Goal: Information Seeking & Learning: Learn about a topic

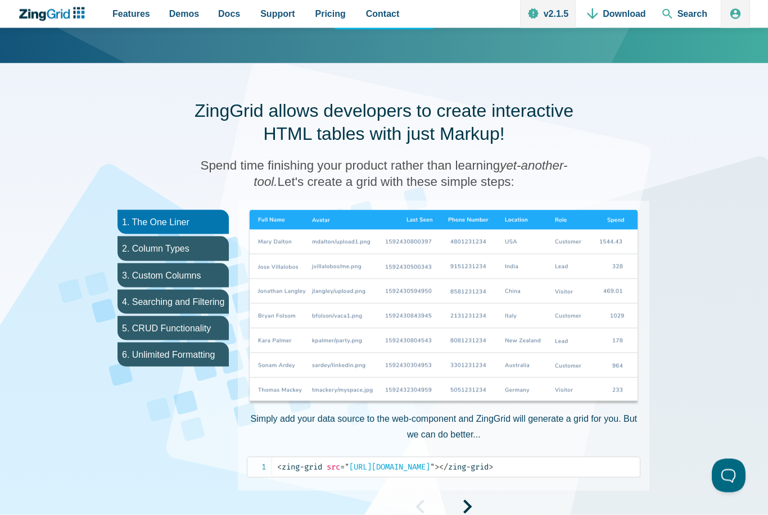
scroll to position [486, 0]
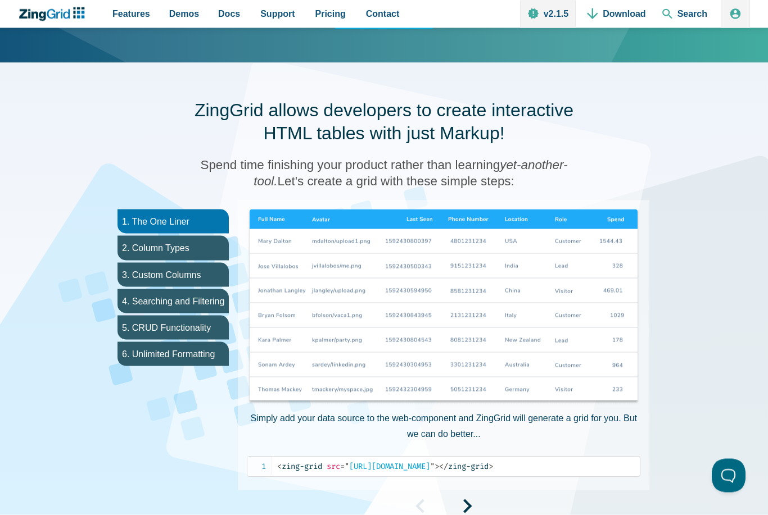
click at [185, 251] on li "2. Column Types" at bounding box center [172, 248] width 111 height 24
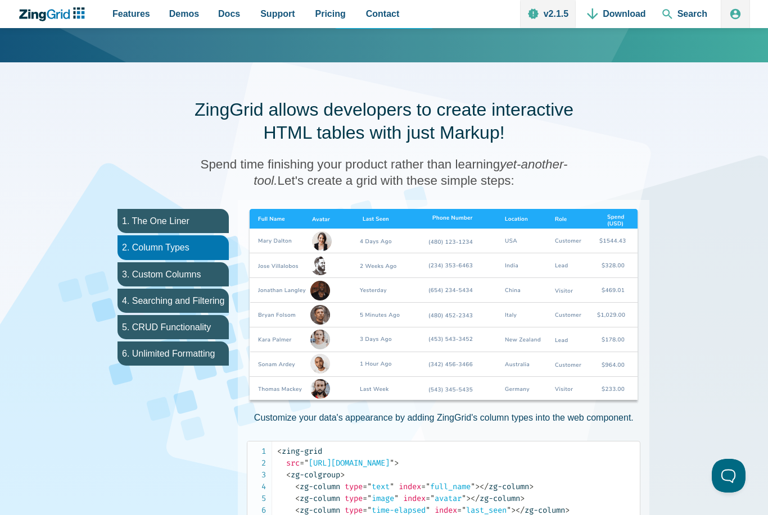
click at [194, 274] on li "3. Custom Columns" at bounding box center [172, 274] width 111 height 24
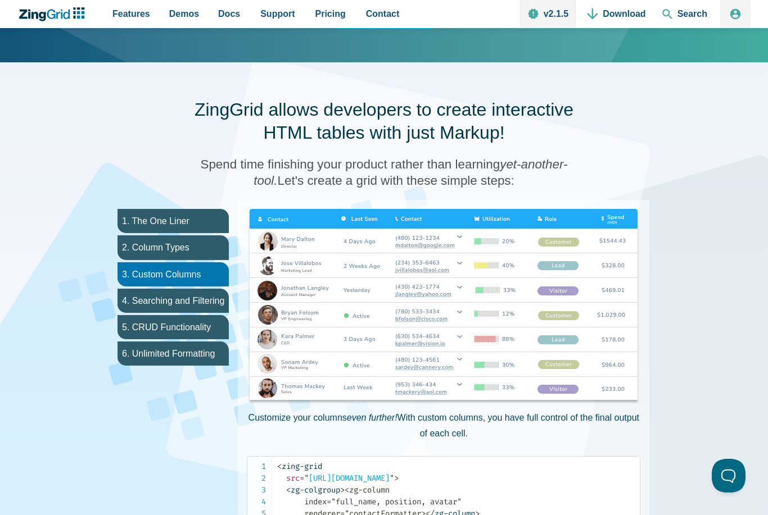
click at [202, 297] on li "4. Searching and Filtering" at bounding box center [172, 301] width 111 height 24
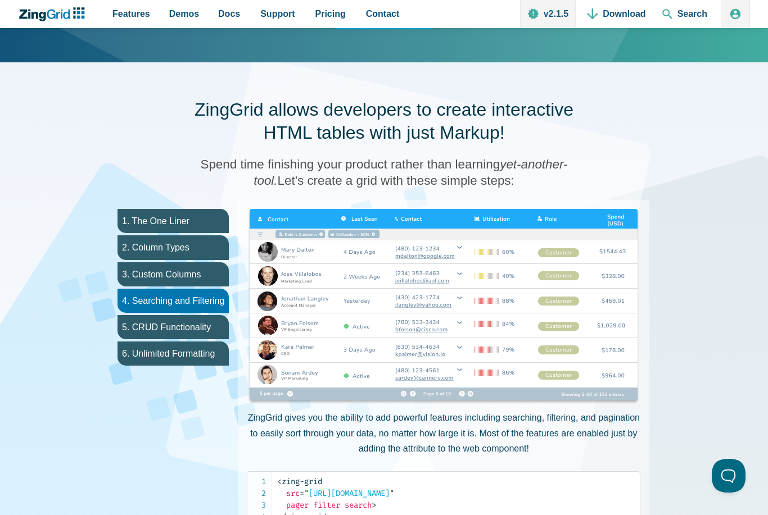
click at [203, 330] on li "5. CRUD Functionality" at bounding box center [172, 327] width 111 height 24
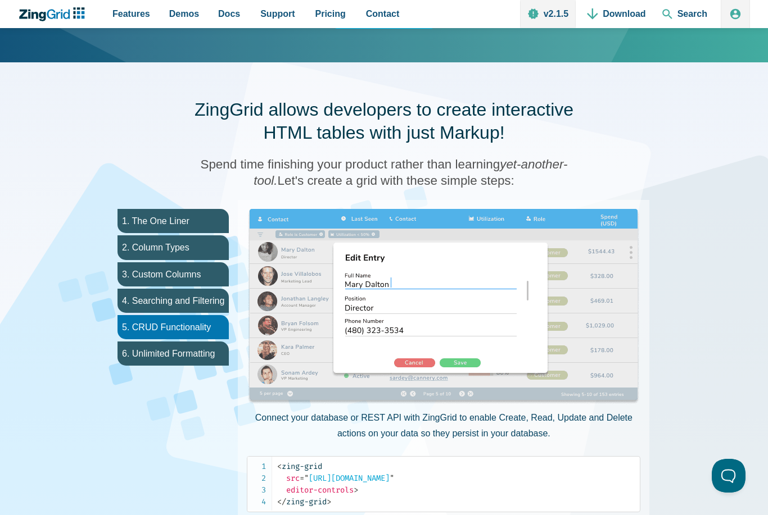
click at [206, 350] on li "6. Unlimited Formatting" at bounding box center [172, 354] width 111 height 24
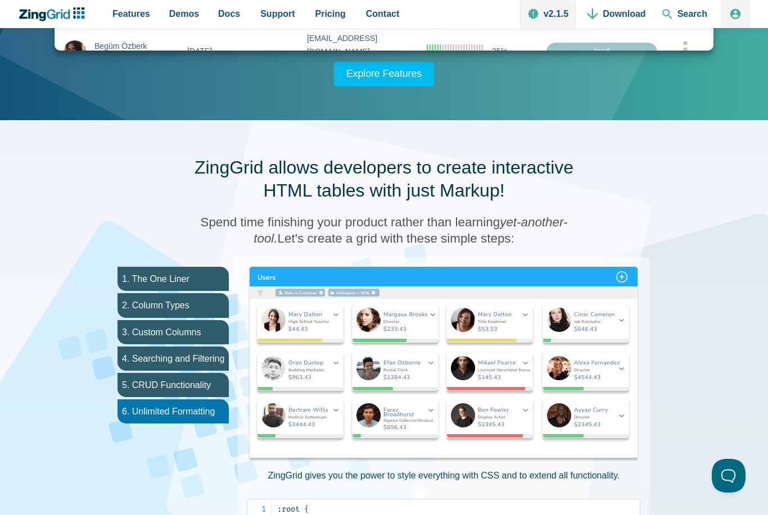
scroll to position [438, 0]
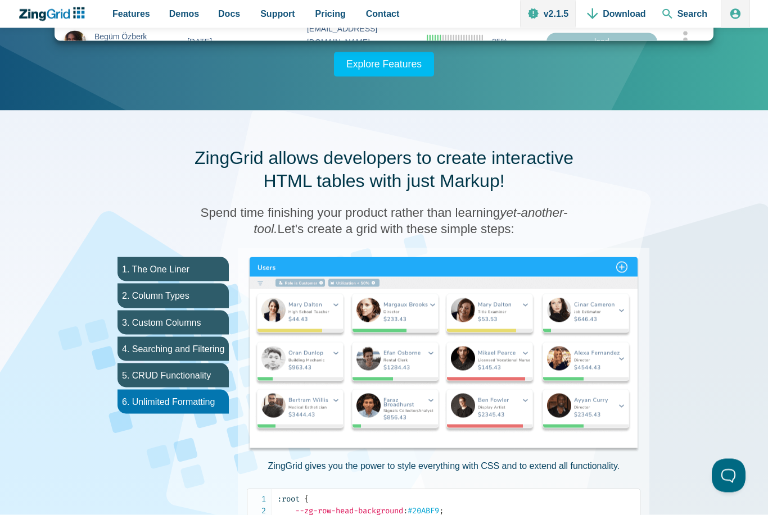
click at [600, 300] on img "App Content" at bounding box center [443, 355] width 393 height 197
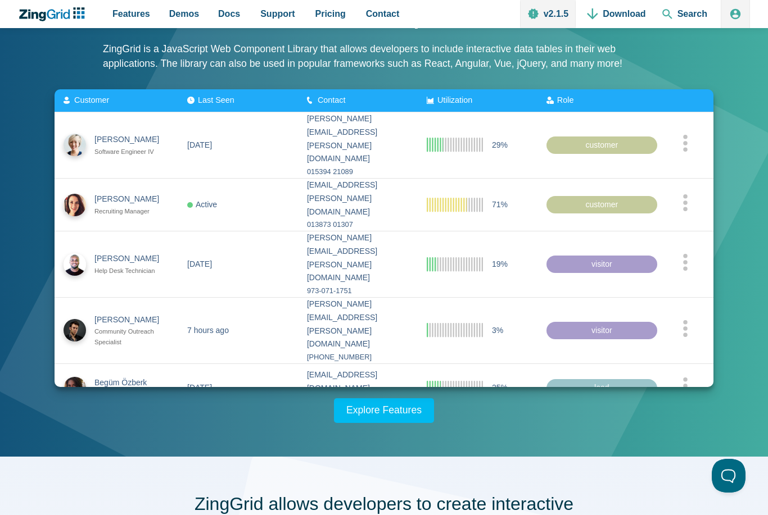
scroll to position [0, 0]
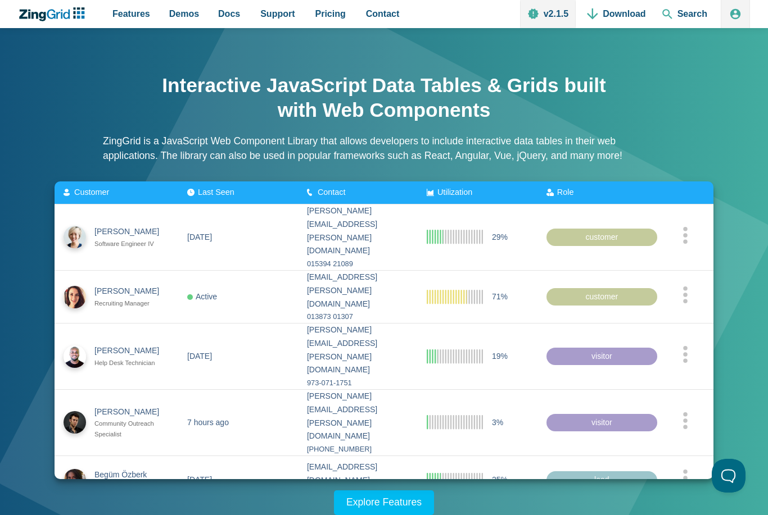
click at [333, 14] on span "Pricing" at bounding box center [330, 13] width 30 height 15
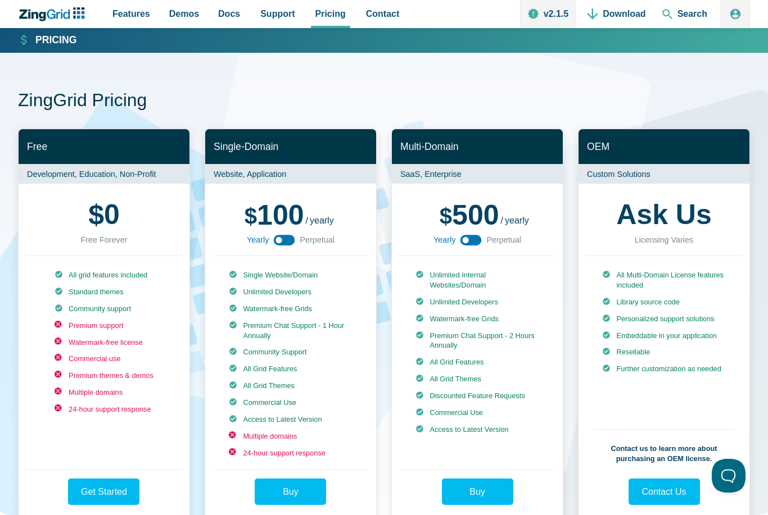
click at [243, 43] on link "Browse by Features" at bounding box center [217, 42] width 112 height 28
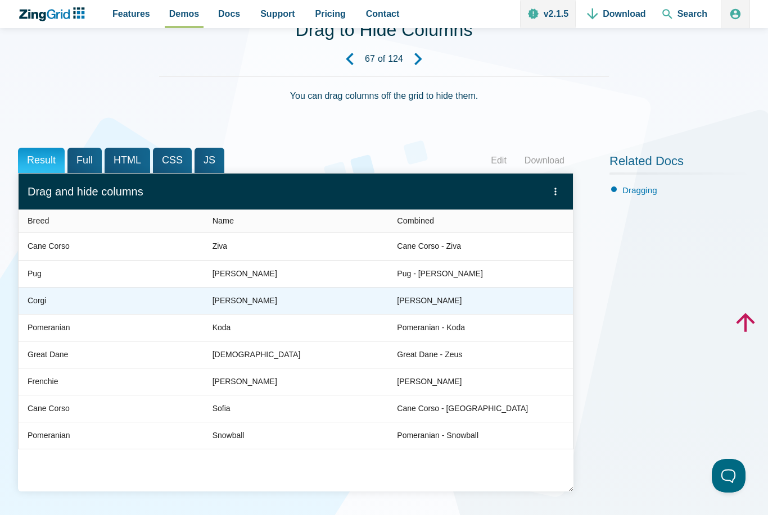
scroll to position [70, 0]
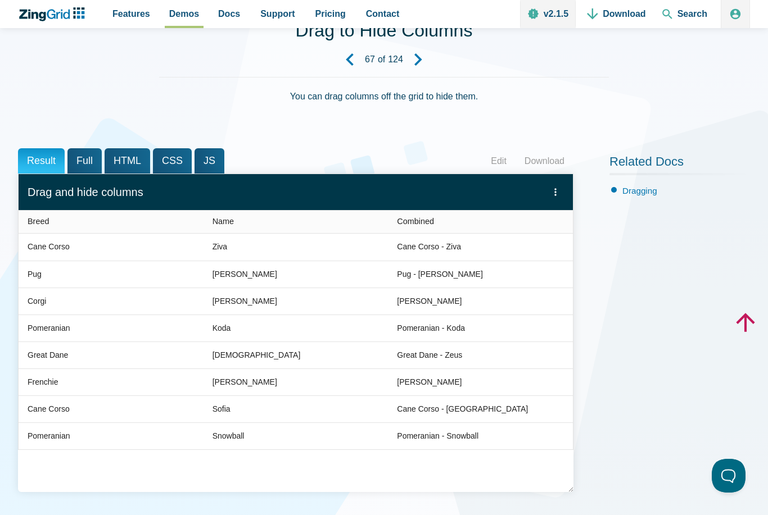
click at [239, 46] on link "Browse by Features" at bounding box center [217, 42] width 112 height 28
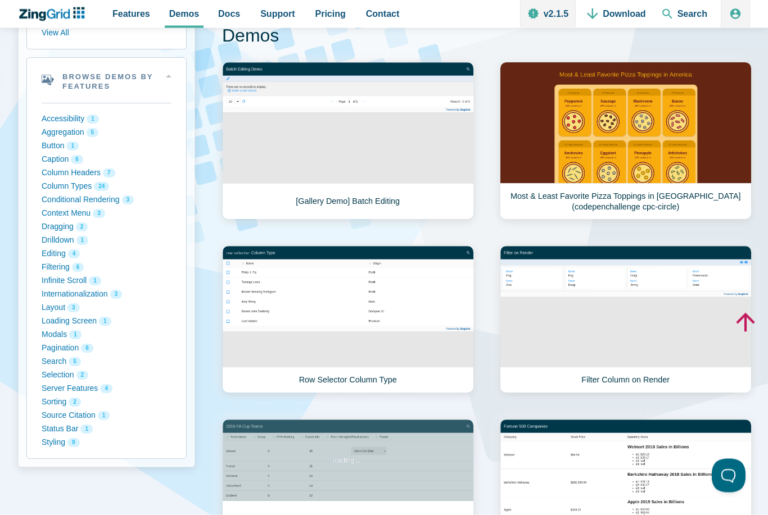
scroll to position [130, 0]
click at [60, 443] on button "Styling 9" at bounding box center [107, 442] width 130 height 13
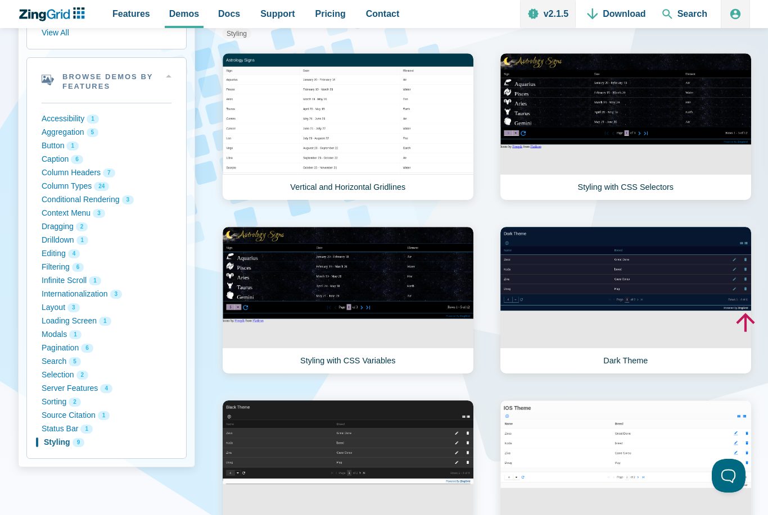
click at [64, 255] on button "Editing 4" at bounding box center [107, 253] width 130 height 13
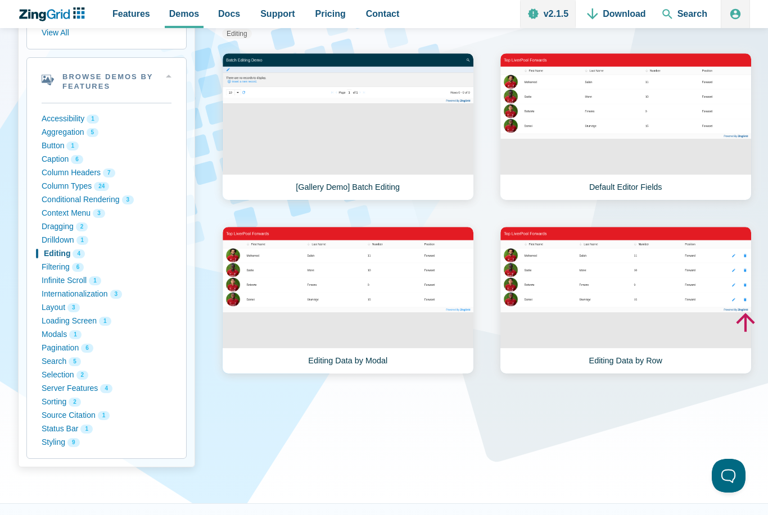
click at [65, 309] on button "Layout 3" at bounding box center [107, 307] width 130 height 13
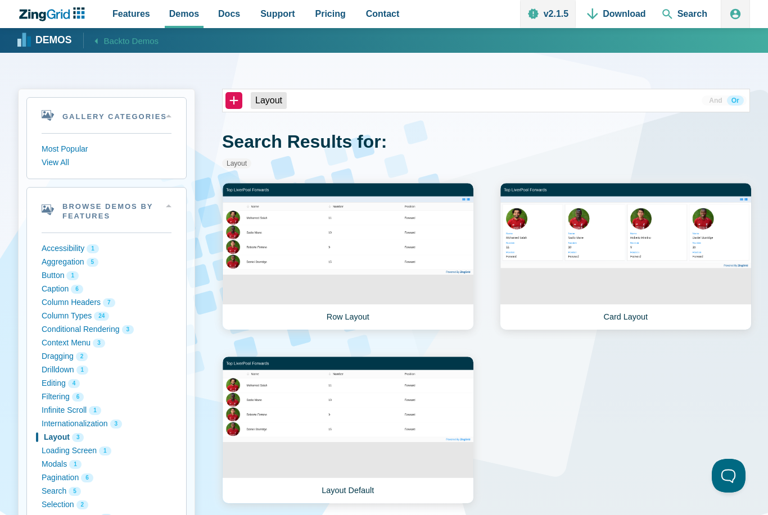
click at [664, 252] on link "Card Layout" at bounding box center [626, 257] width 252 height 148
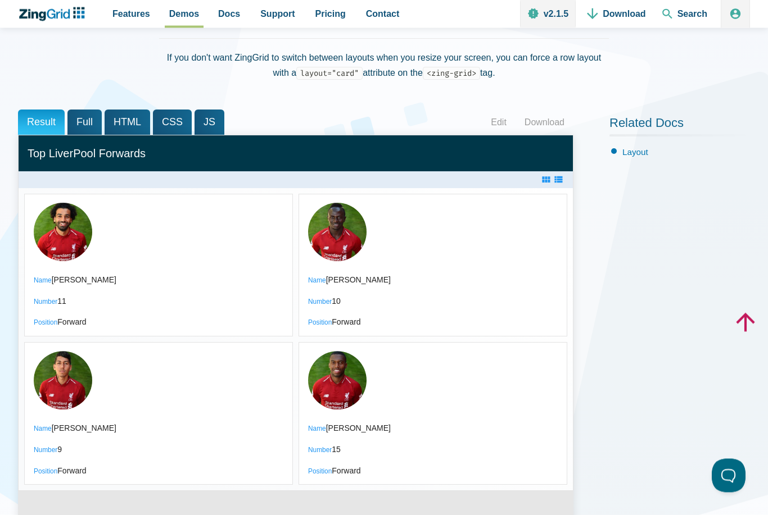
scroll to position [108, 0]
click at [563, 176] on zg-icon "layoutrow" at bounding box center [557, 179] width 11 height 11
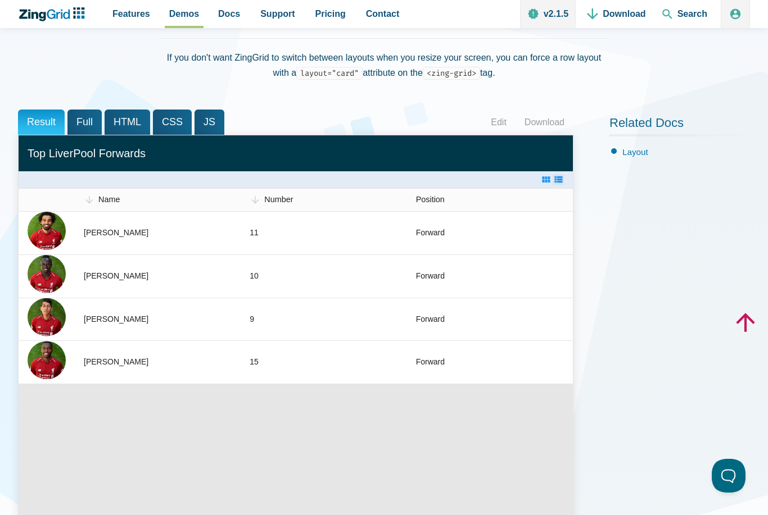
click at [547, 179] on zg-icon "layoutcard" at bounding box center [545, 179] width 11 height 11
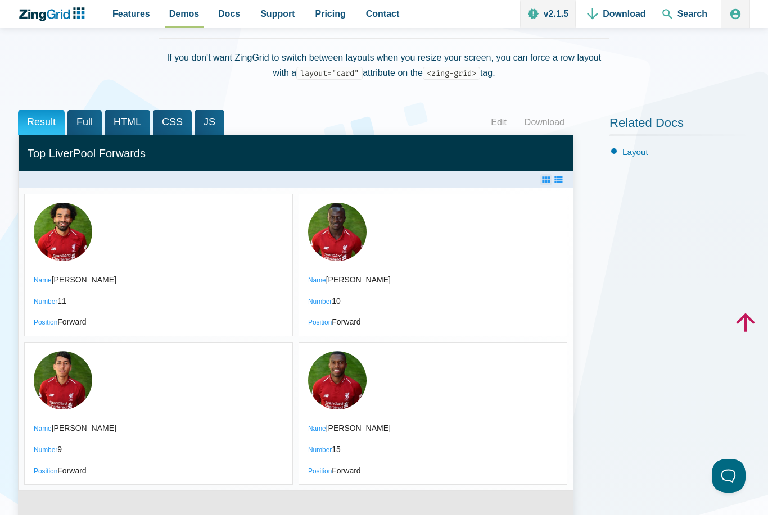
click at [561, 184] on zg-icon "layoutrow" at bounding box center [557, 179] width 11 height 11
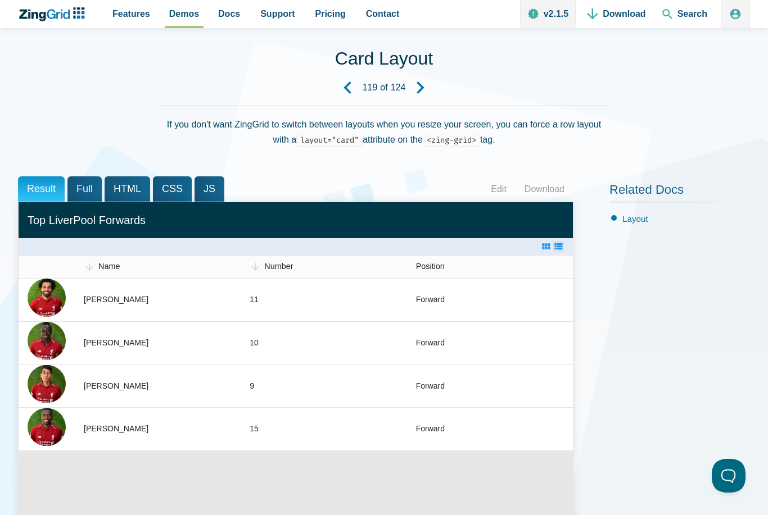
scroll to position [0, 0]
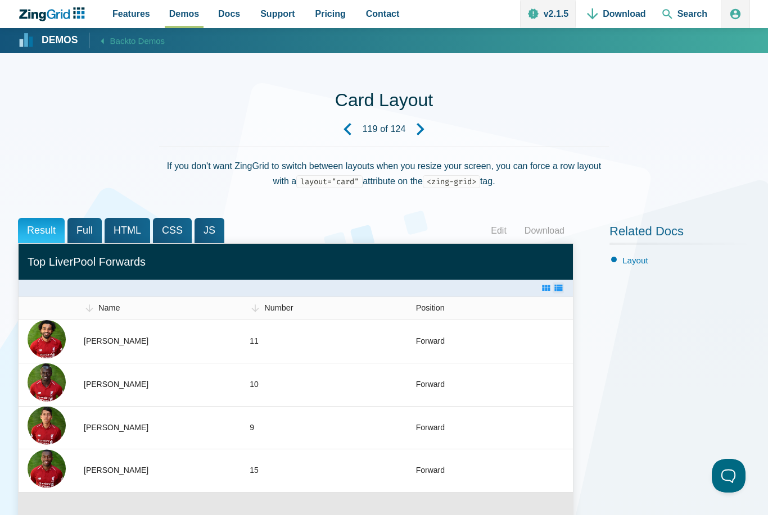
click at [83, 235] on span "Full" at bounding box center [84, 230] width 34 height 25
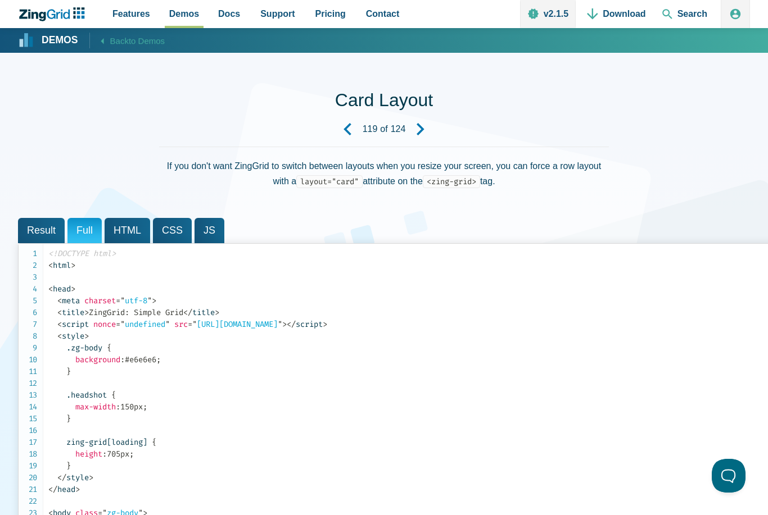
click at [134, 232] on span "HTML" at bounding box center [128, 230] width 46 height 25
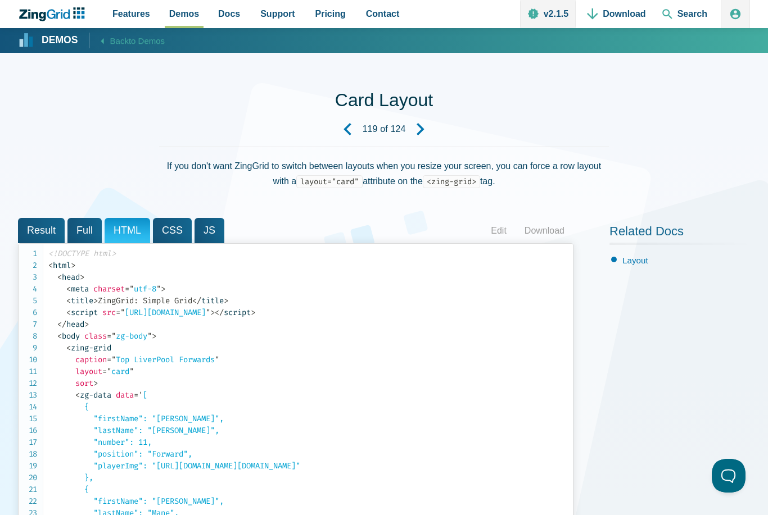
click at [182, 230] on span "CSS" at bounding box center [172, 230] width 39 height 25
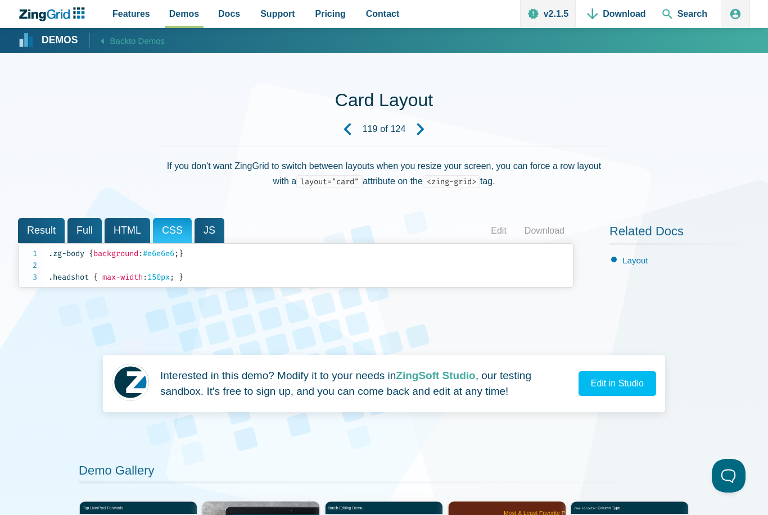
click at [212, 233] on span "JS" at bounding box center [209, 230] width 30 height 25
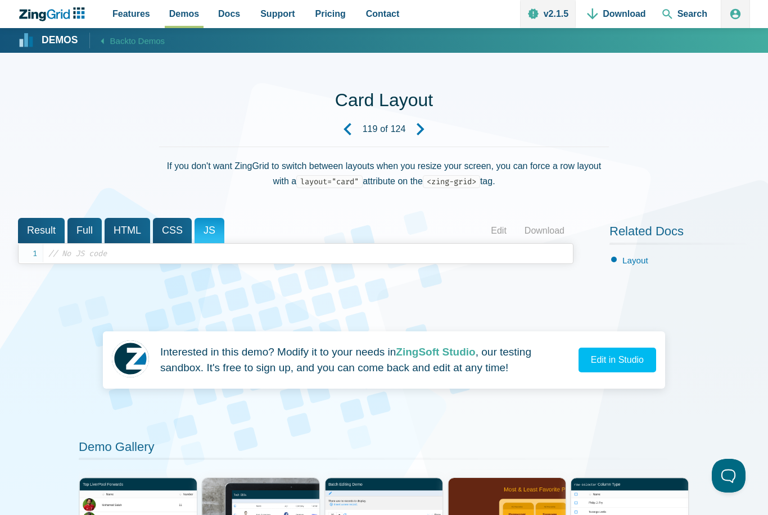
click at [138, 18] on span "Features" at bounding box center [131, 13] width 38 height 15
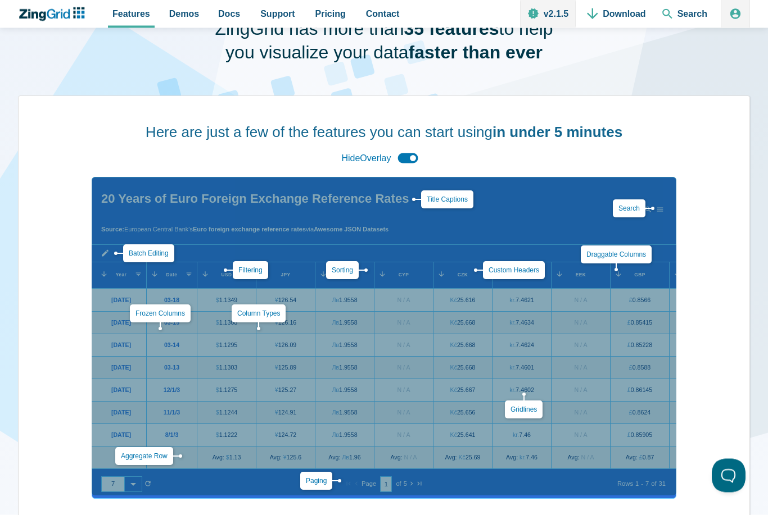
scroll to position [80, 0]
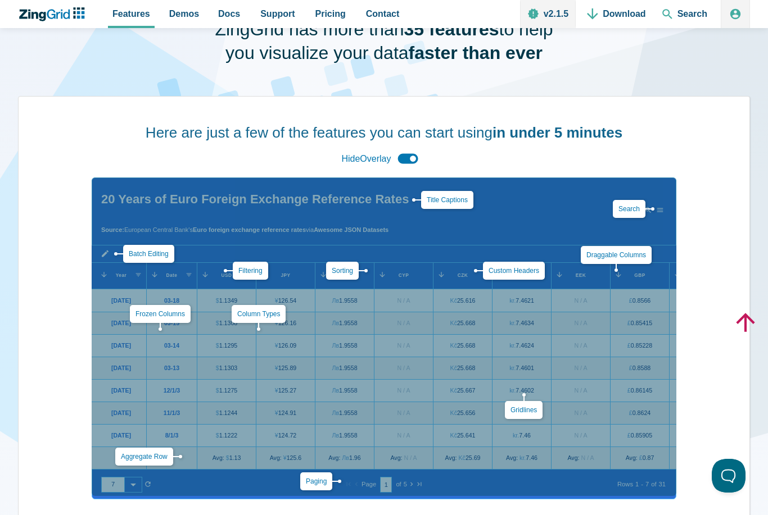
click at [411, 156] on div "Hide Overlay" at bounding box center [383, 159] width 93 height 24
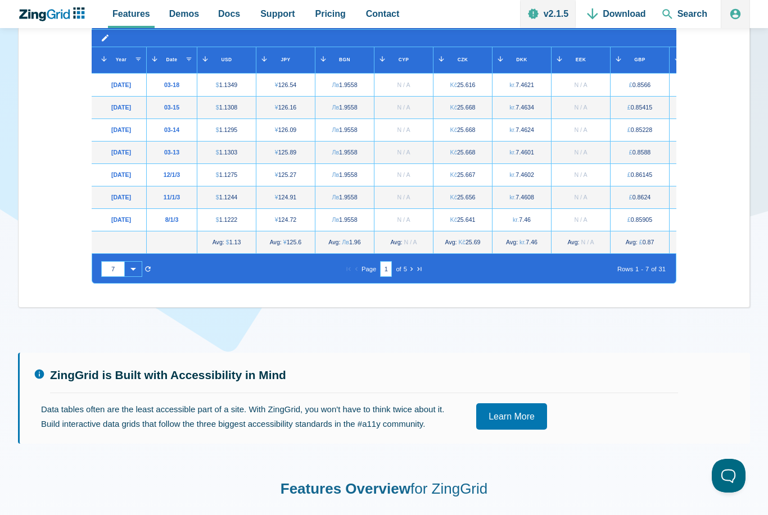
scroll to position [0, 0]
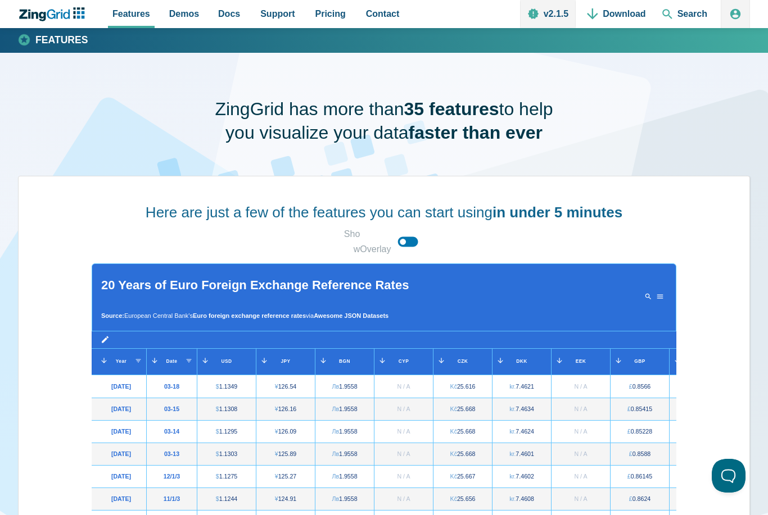
click at [65, 3] on div "Features Demos Browse by Features Docs Support Pricing Contact v2.1.5 Download …" at bounding box center [384, 14] width 732 height 28
click at [58, 18] on icon "ZingChart Logo. Click to return to the homepage" at bounding box center [52, 14] width 72 height 14
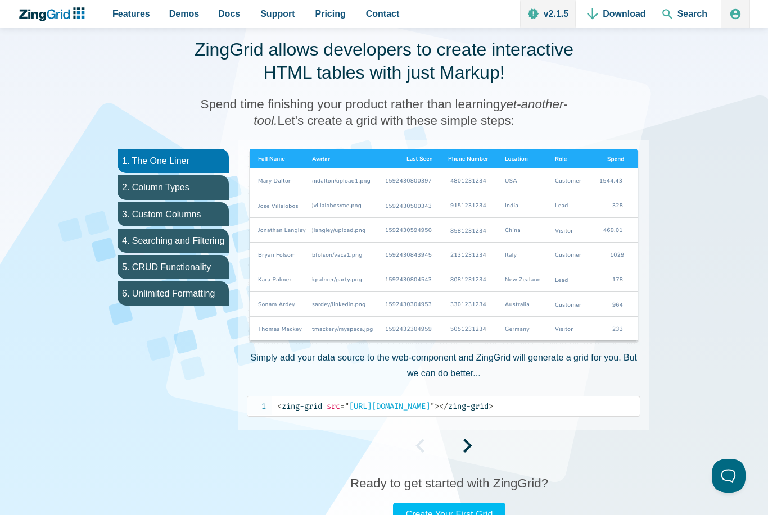
click at [189, 193] on li "2. Column Types" at bounding box center [172, 187] width 111 height 24
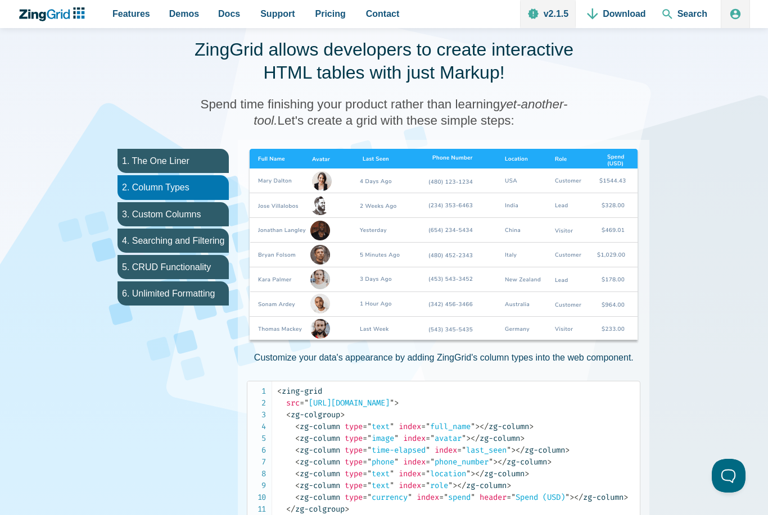
click at [193, 218] on li "3. Custom Columns" at bounding box center [172, 214] width 111 height 24
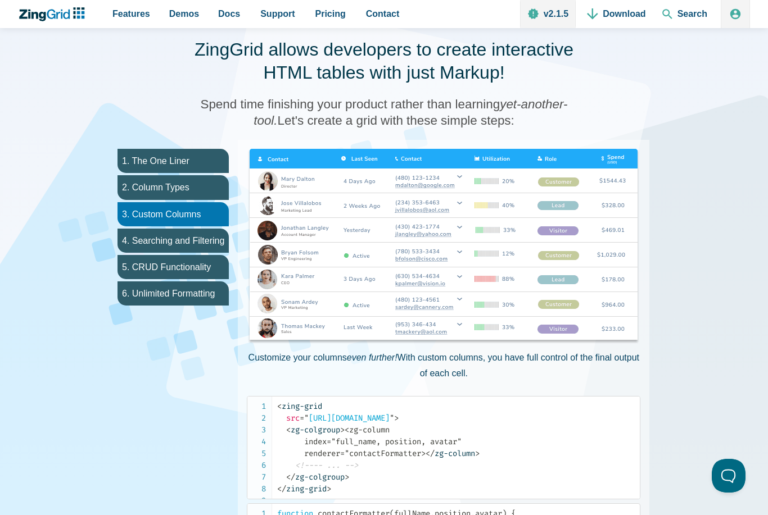
click at [206, 244] on li "4. Searching and Filtering" at bounding box center [172, 241] width 111 height 24
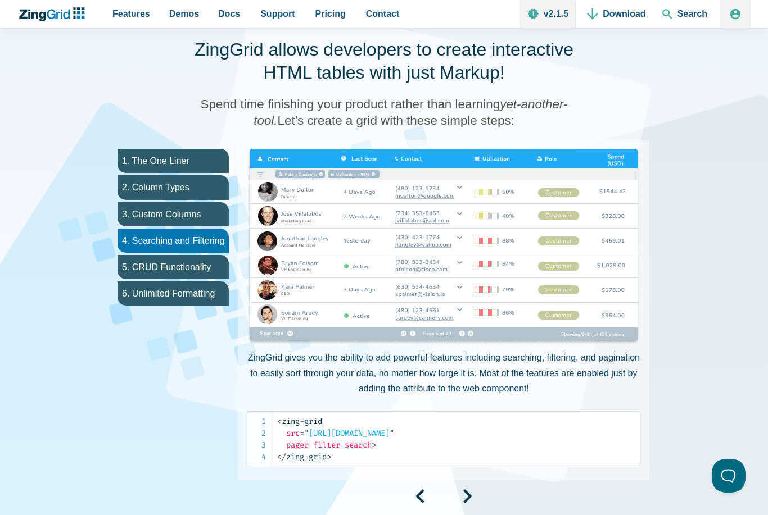
click at [206, 217] on li "3. Custom Columns" at bounding box center [172, 214] width 111 height 24
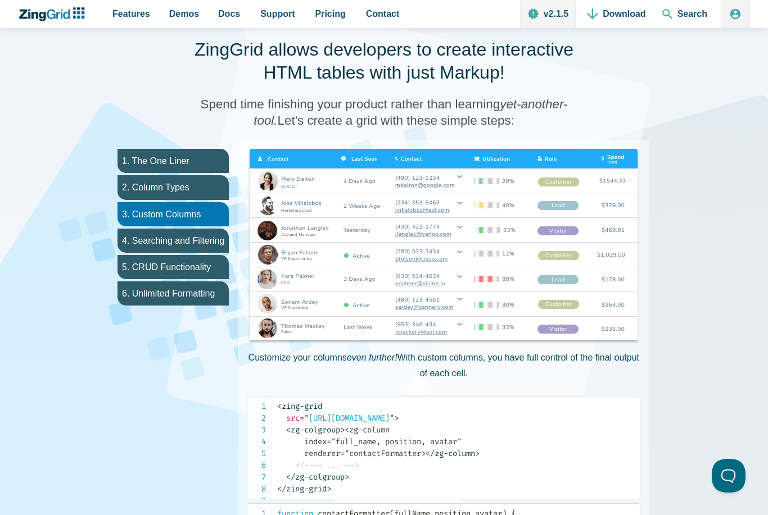
click at [569, 200] on img "App Content" at bounding box center [443, 247] width 393 height 197
click at [184, 266] on li "5. CRUD Functionality" at bounding box center [172, 267] width 111 height 24
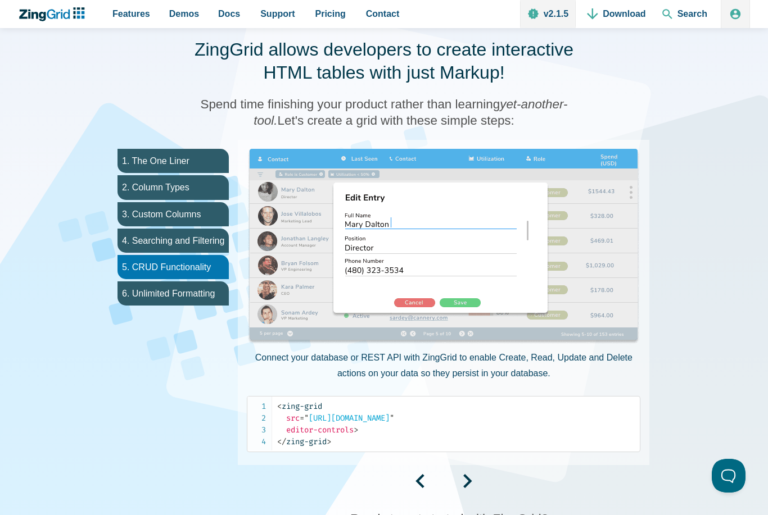
click at [193, 290] on li "6. Unlimited Formatting" at bounding box center [172, 294] width 111 height 24
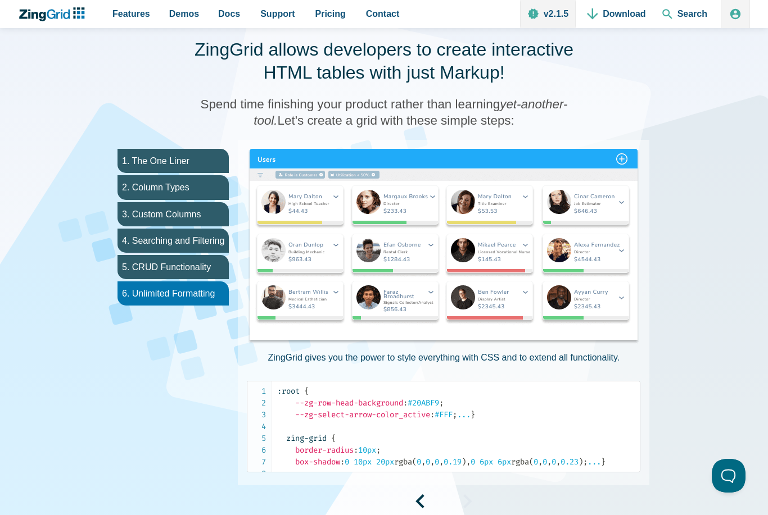
click at [202, 265] on li "5. CRUD Functionality" at bounding box center [172, 267] width 111 height 24
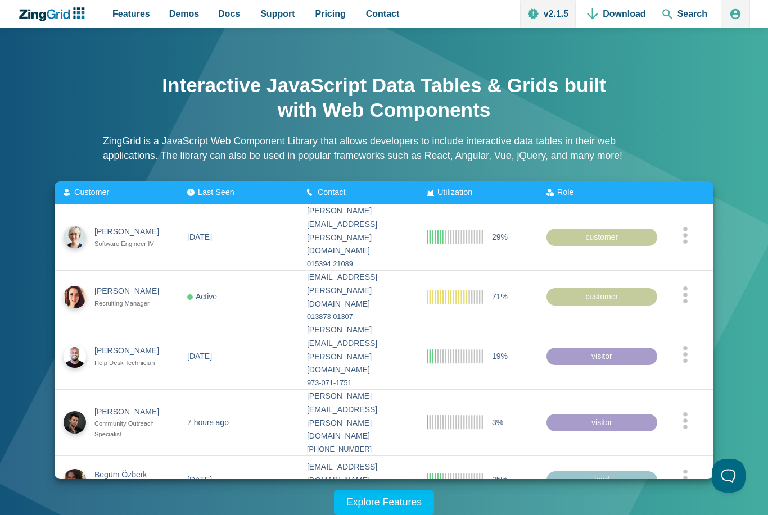
click at [336, 191] on span "Contact" at bounding box center [332, 192] width 28 height 9
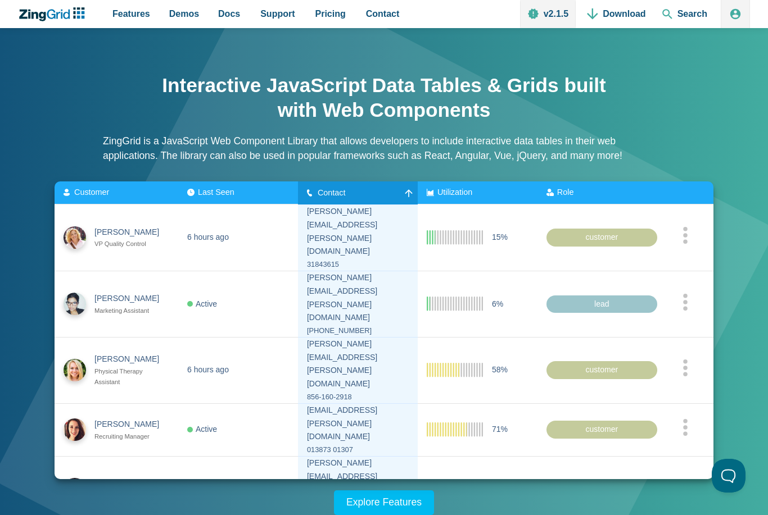
click at [334, 193] on div "Contact" at bounding box center [332, 192] width 51 height 9
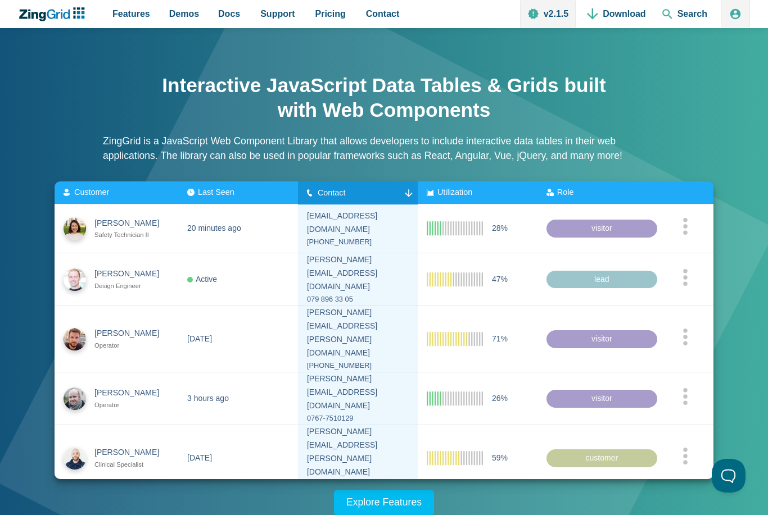
click at [501, 188] on div "Utilization" at bounding box center [478, 192] width 102 height 9
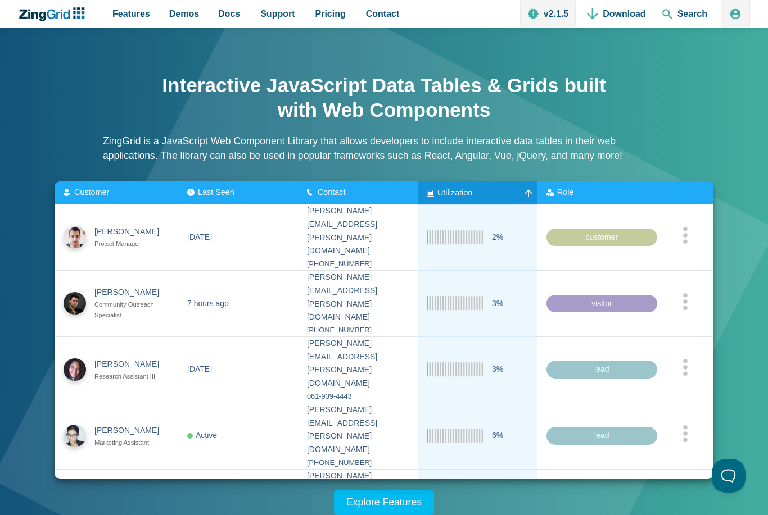
click at [497, 196] on zg-head-cell "Utilization" at bounding box center [478, 193] width 120 height 23
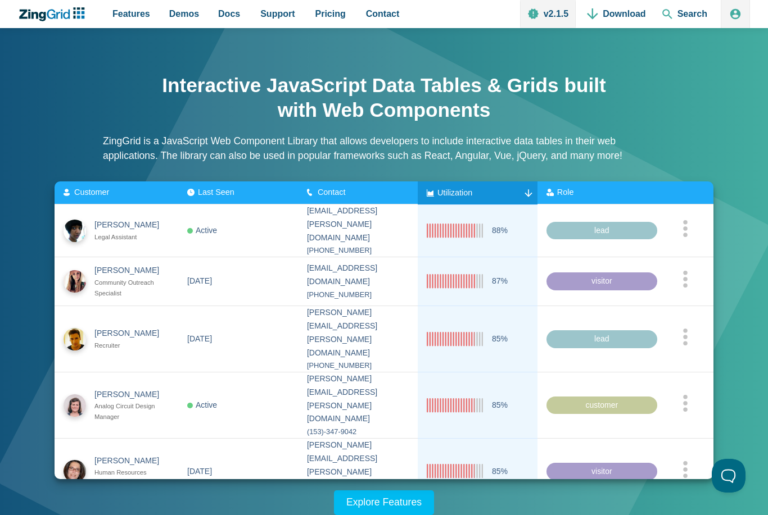
click at [500, 197] on zg-head-cell "Utilization" at bounding box center [478, 193] width 120 height 23
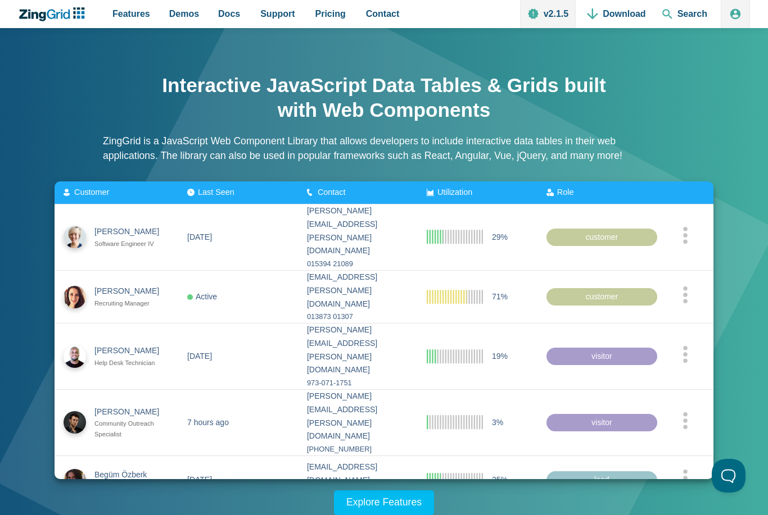
click at [498, 192] on div "Utilization" at bounding box center [478, 192] width 102 height 9
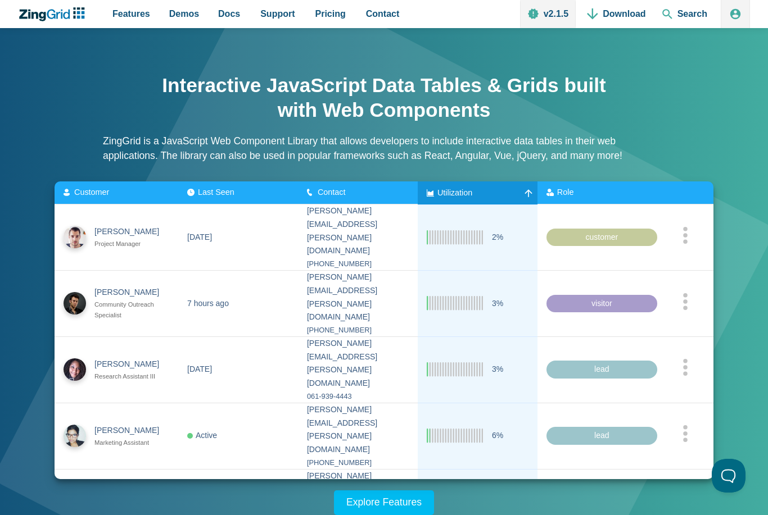
click at [592, 201] on zg-head-cell "Role" at bounding box center [597, 193] width 120 height 23
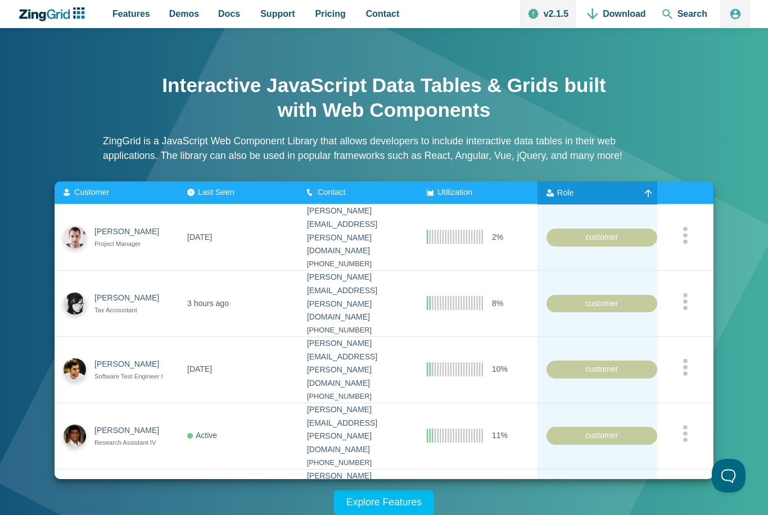
click at [597, 193] on div "Role" at bounding box center [571, 192] width 51 height 9
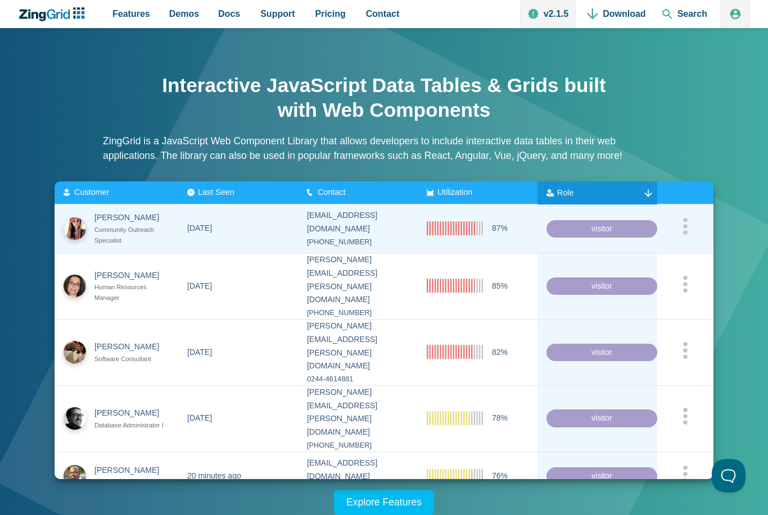
click at [686, 229] on icon "App Content" at bounding box center [685, 226] width 6 height 17
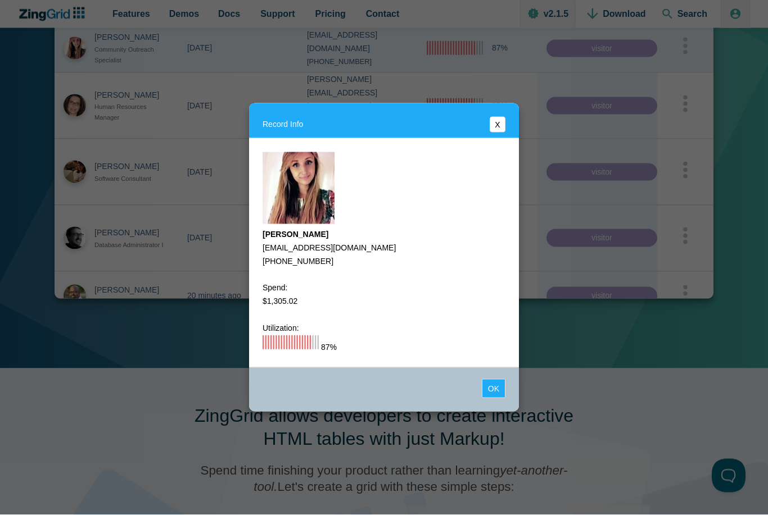
click at [491, 398] on button "Ok" at bounding box center [494, 388] width 24 height 19
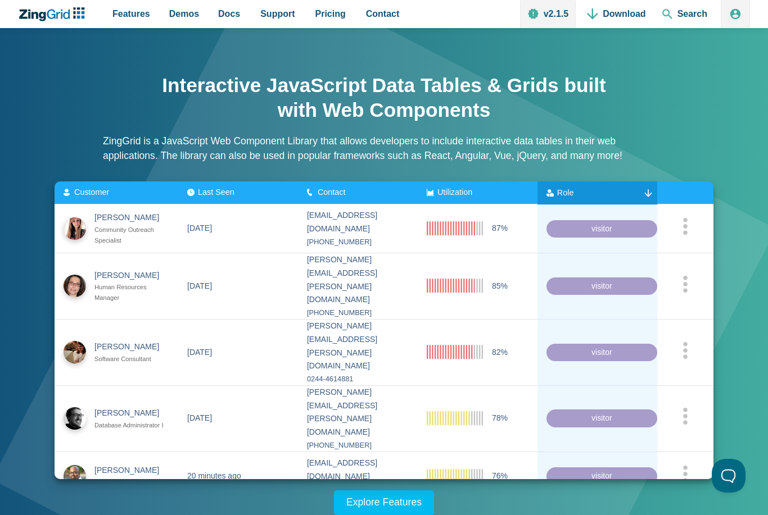
click at [230, 17] on span "Docs" at bounding box center [229, 13] width 22 height 15
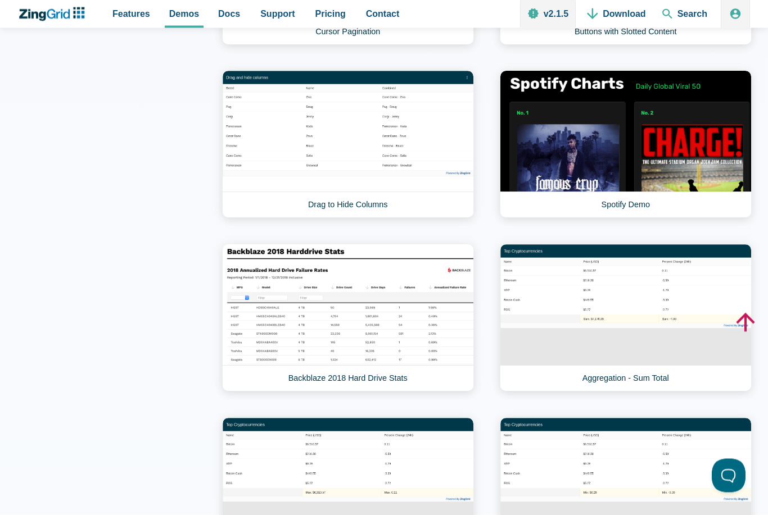
scroll to position [5857, 0]
click at [370, 306] on link "Backblaze 2018 Hard Drive Stats" at bounding box center [348, 318] width 252 height 148
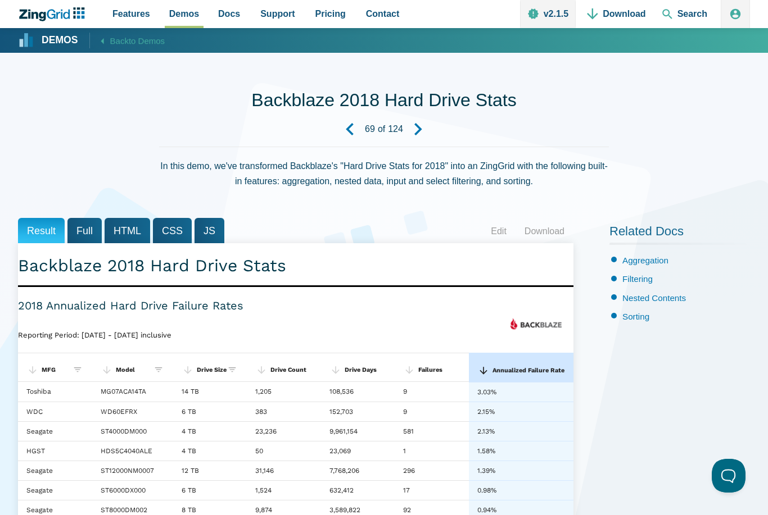
click at [56, 21] on icon "ZingChart Logo. Click to return to the homepage" at bounding box center [52, 14] width 72 height 14
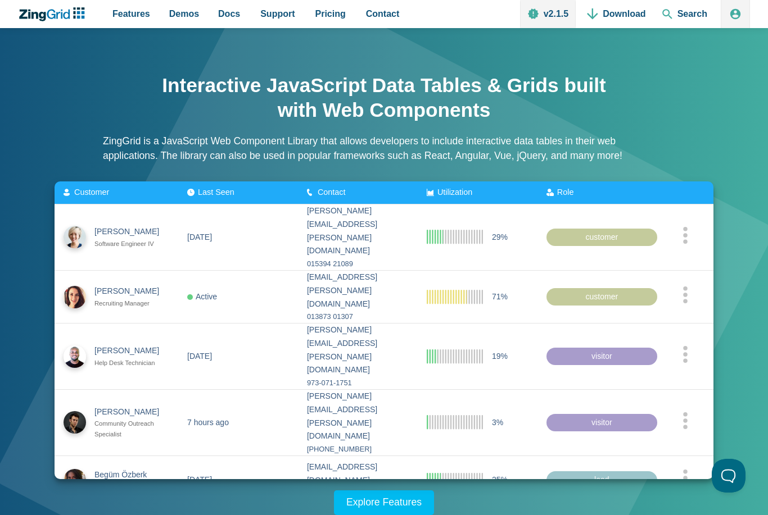
click at [720, 147] on div "Interactive JavaScript Data Tables & Grids built with Web Components ZingGrid i…" at bounding box center [384, 289] width 732 height 454
